Goal: Check status: Check status

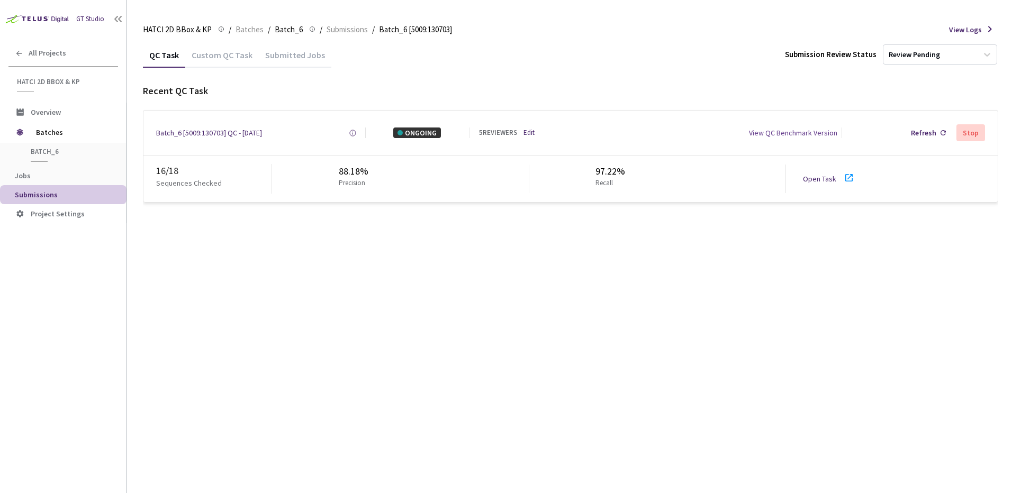
drag, startPoint x: 514, startPoint y: 51, endPoint x: 541, endPoint y: 134, distance: 87.5
click at [515, 57] on div "QC Task Custom QC Task Submitted Jobs Submission Review Status Review Pending" at bounding box center [570, 54] width 855 height 25
click at [529, 128] on link "Edit" at bounding box center [528, 133] width 11 height 10
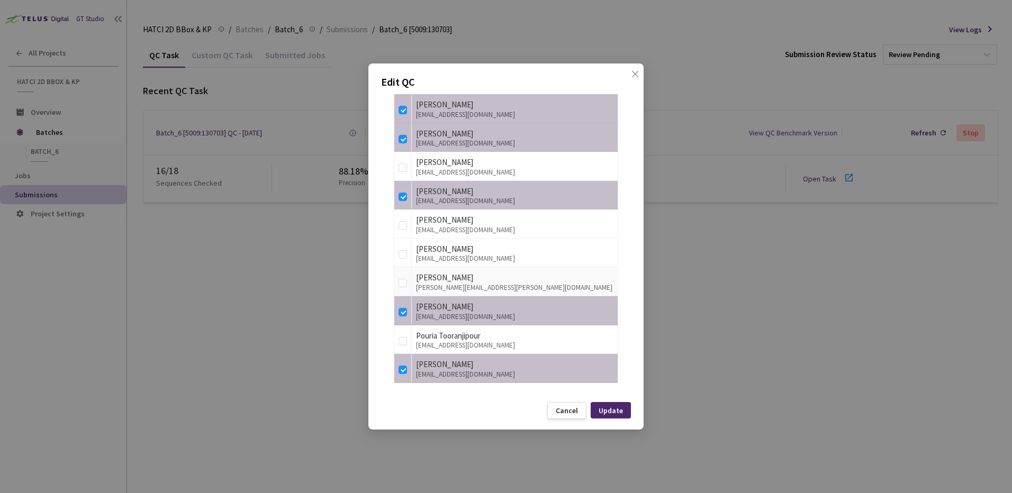
scroll to position [236, 0]
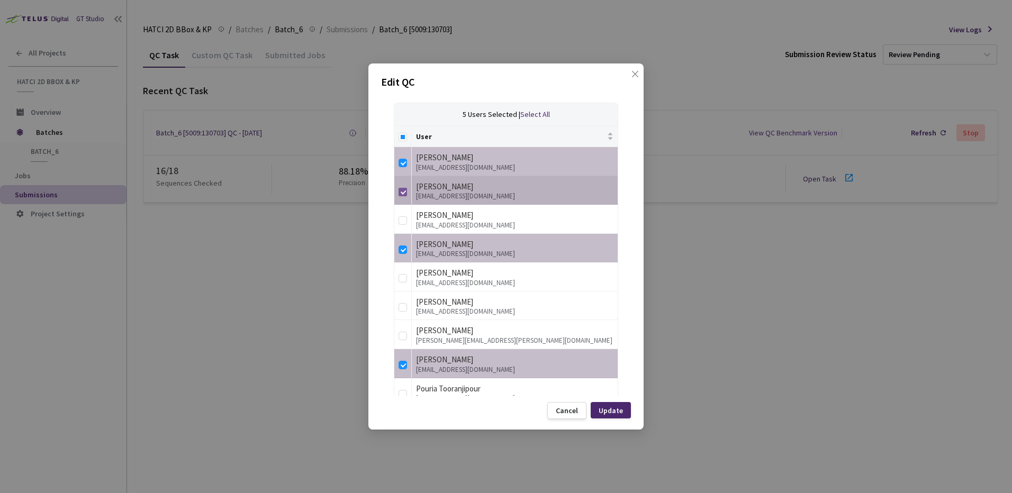
click at [399, 194] on input "checkbox" at bounding box center [403, 192] width 8 height 8
checkbox input "false"
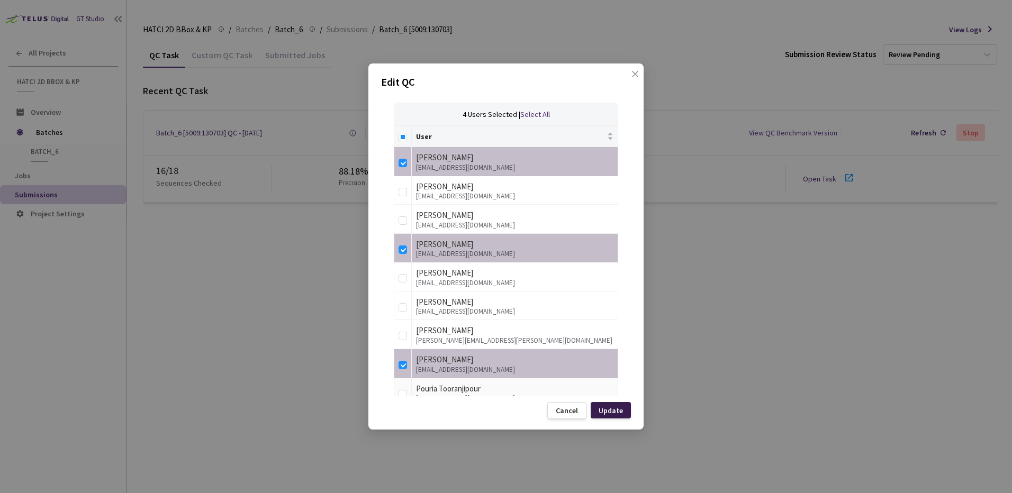
click at [620, 418] on div "Update" at bounding box center [611, 410] width 40 height 16
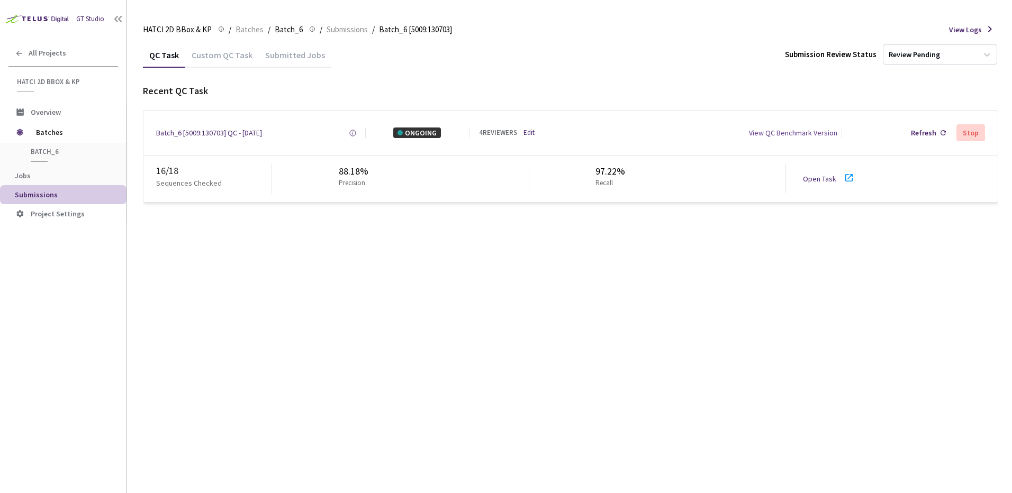
click at [830, 177] on link "Open Task" at bounding box center [819, 179] width 33 height 10
click at [233, 343] on div "QC Task Custom QC Task Submitted Jobs Submission Review Status Review Pending R…" at bounding box center [570, 267] width 855 height 451
click at [430, 275] on div "QC Task Custom QC Task Submitted Jobs Submission Review Status Review Pending R…" at bounding box center [570, 267] width 855 height 451
click at [336, 89] on div "Recent QC Task" at bounding box center [570, 91] width 855 height 14
click at [363, 274] on div "QC Task Custom QC Task Submitted Jobs Submission Review Status Review Pending R…" at bounding box center [570, 267] width 855 height 451
